Goal: Task Accomplishment & Management: Use online tool/utility

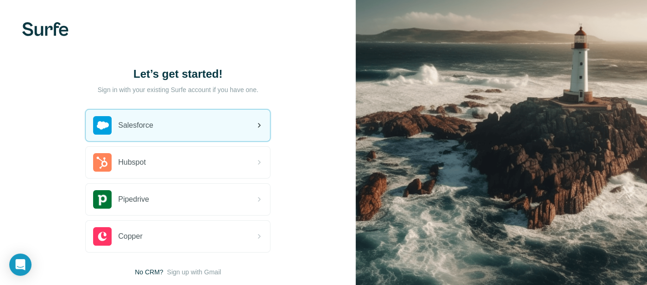
click at [103, 131] on img at bounding box center [102, 125] width 19 height 19
click at [252, 136] on div "Salesforce" at bounding box center [178, 125] width 184 height 31
